Goal: Navigation & Orientation: Understand site structure

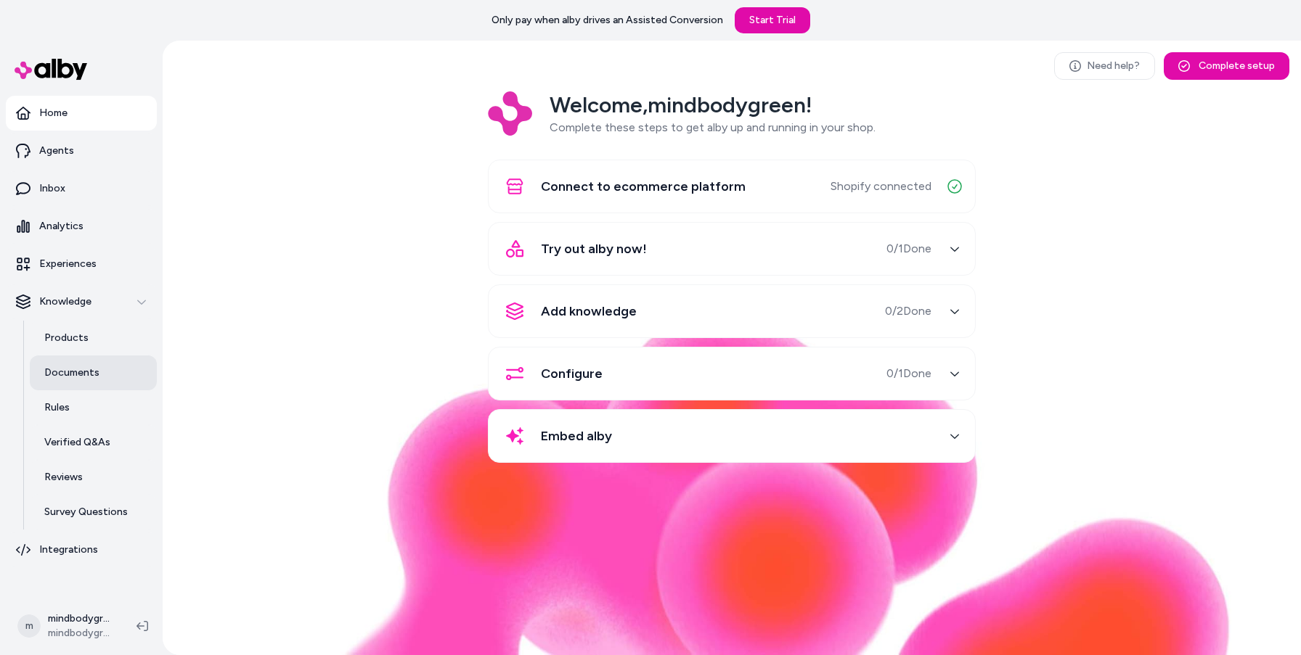
click at [86, 370] on p "Documents" at bounding box center [71, 373] width 55 height 15
click at [91, 344] on link "Products" at bounding box center [93, 338] width 127 height 35
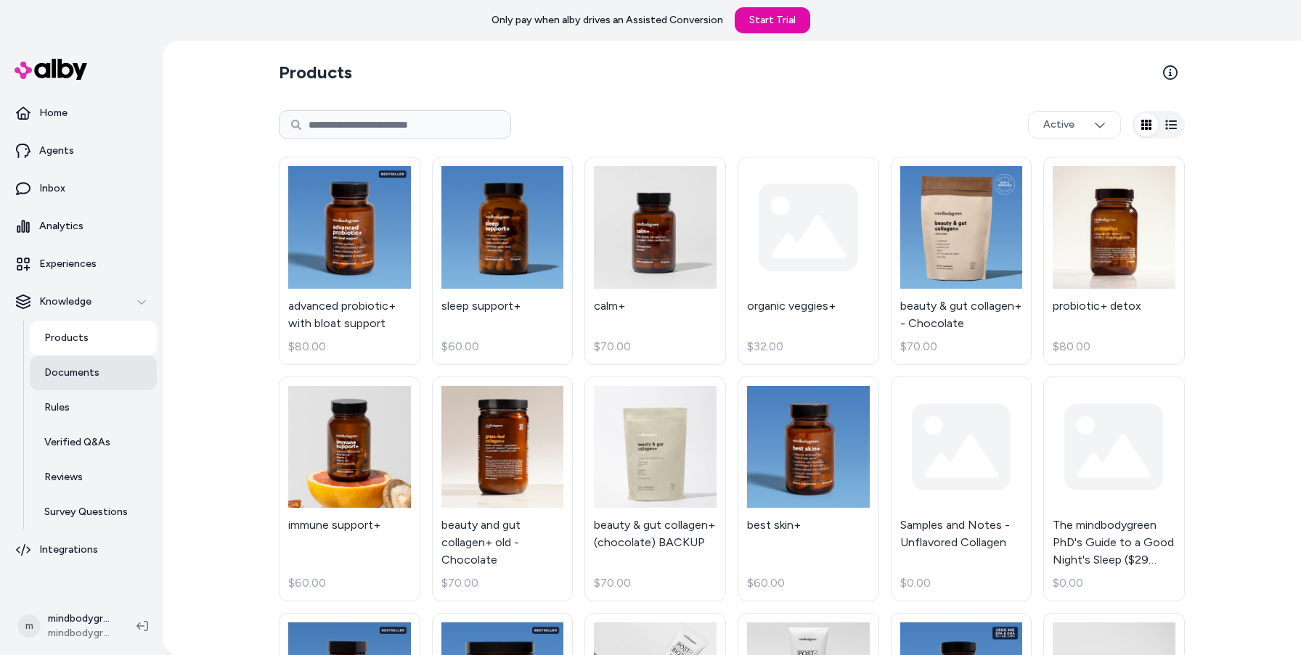
click at [88, 374] on p "Documents" at bounding box center [71, 373] width 55 height 15
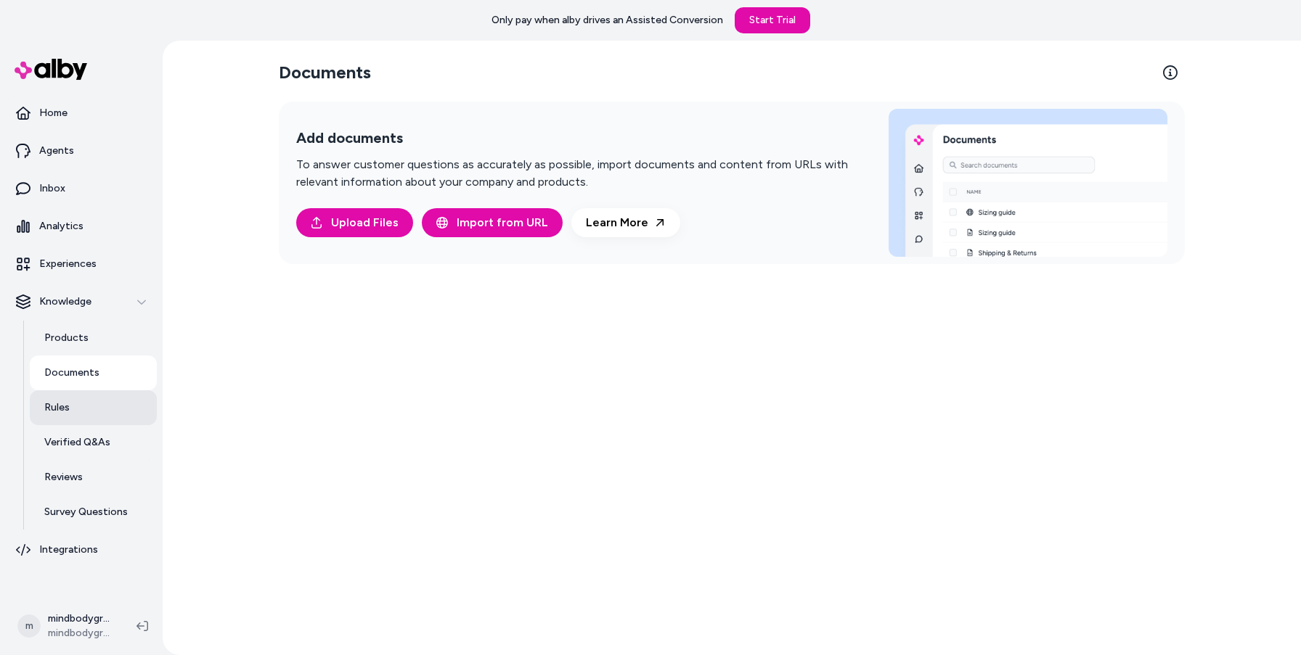
click at [88, 413] on link "Rules" at bounding box center [93, 407] width 127 height 35
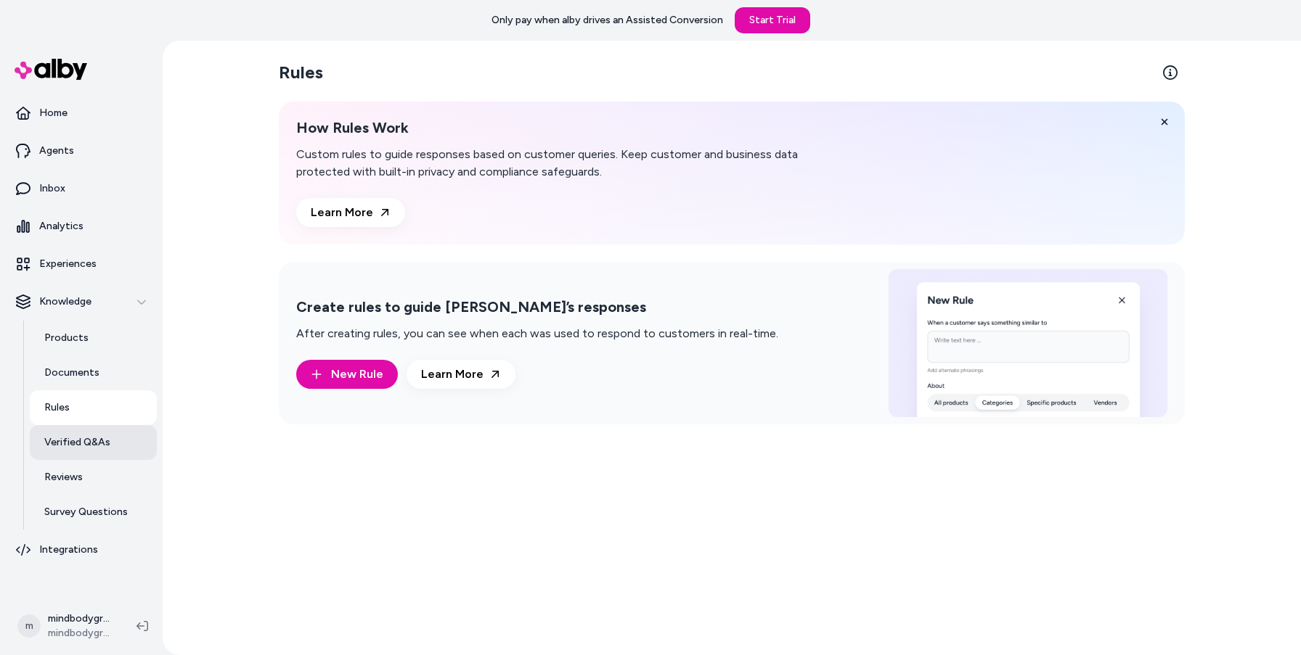
click at [101, 440] on p "Verified Q&As" at bounding box center [77, 442] width 66 height 15
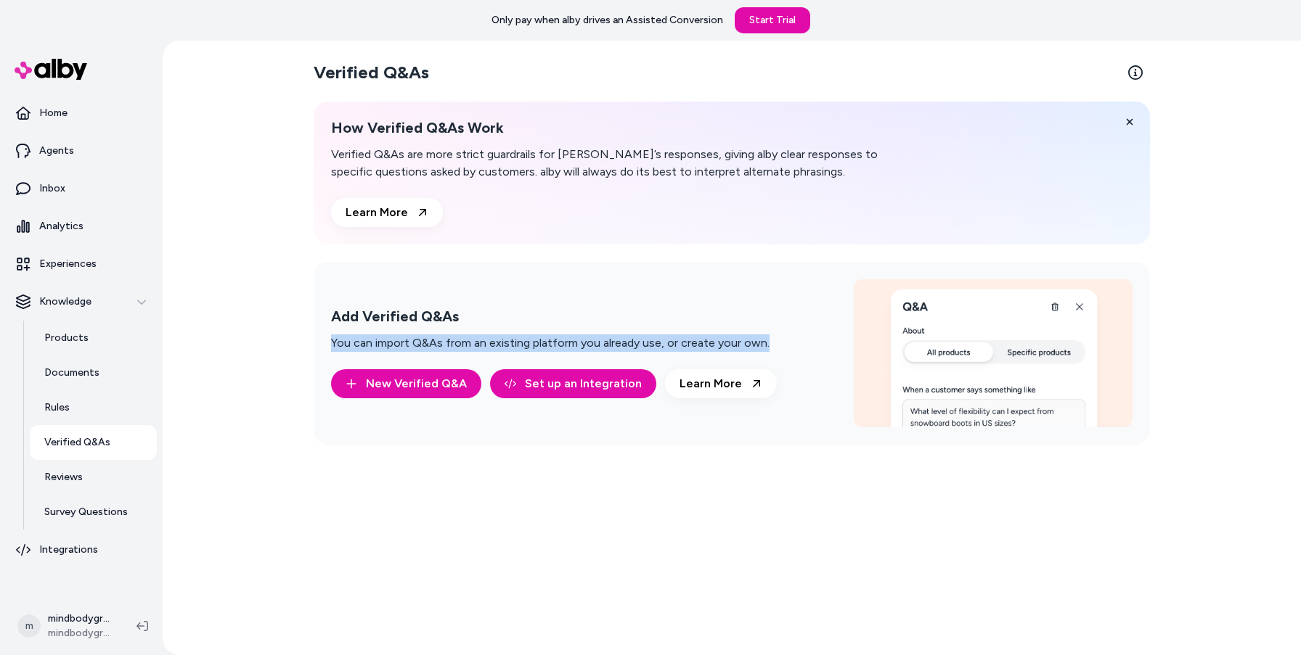
drag, startPoint x: 784, startPoint y: 332, endPoint x: 769, endPoint y: 343, distance: 18.1
click at [769, 343] on div "Add Verified Q&As You can import Q&As from an existing platform you already use…" at bounding box center [732, 353] width 836 height 183
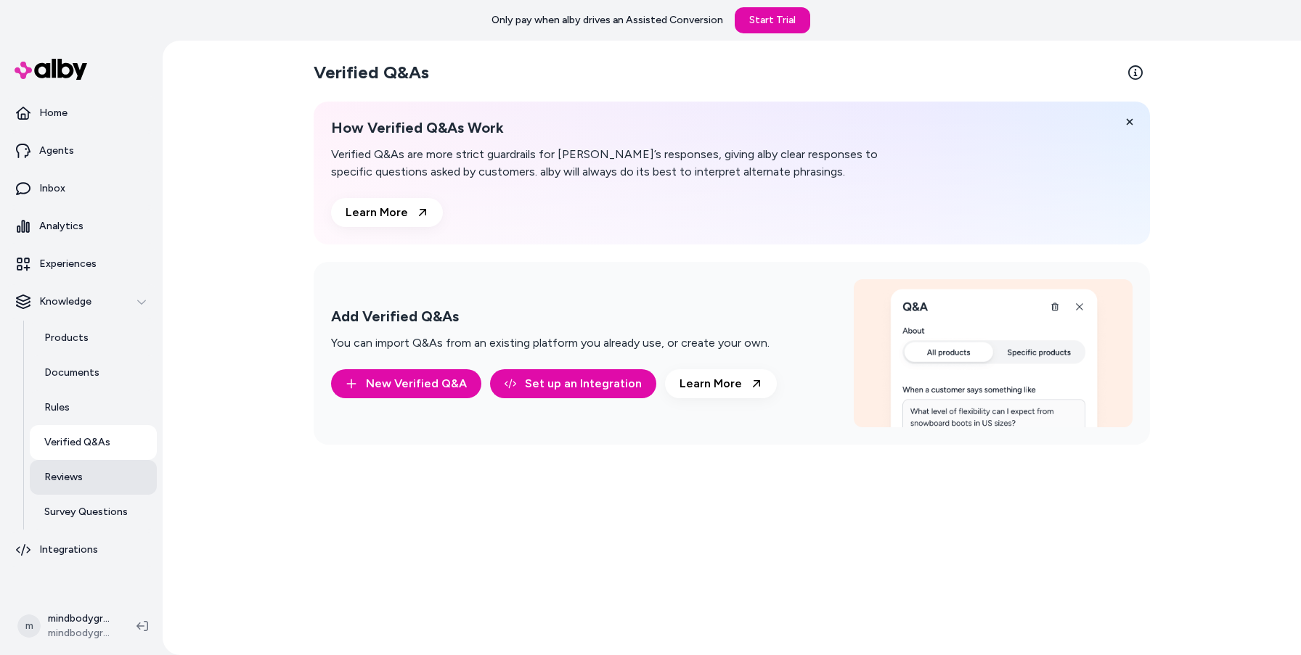
click at [92, 484] on link "Reviews" at bounding box center [93, 477] width 127 height 35
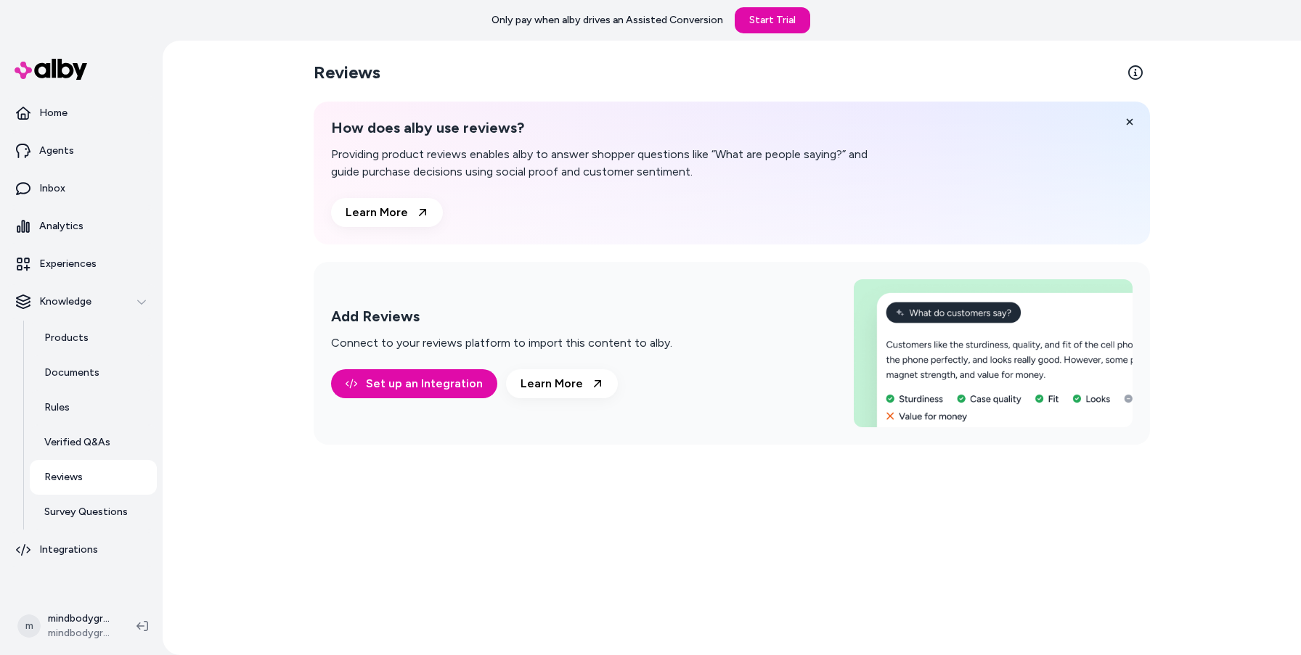
click at [245, 115] on div "Reviews How does alby use reviews? Providing product reviews enables alby to an…" at bounding box center [732, 348] width 1138 height 615
